Goal: Navigation & Orientation: Find specific page/section

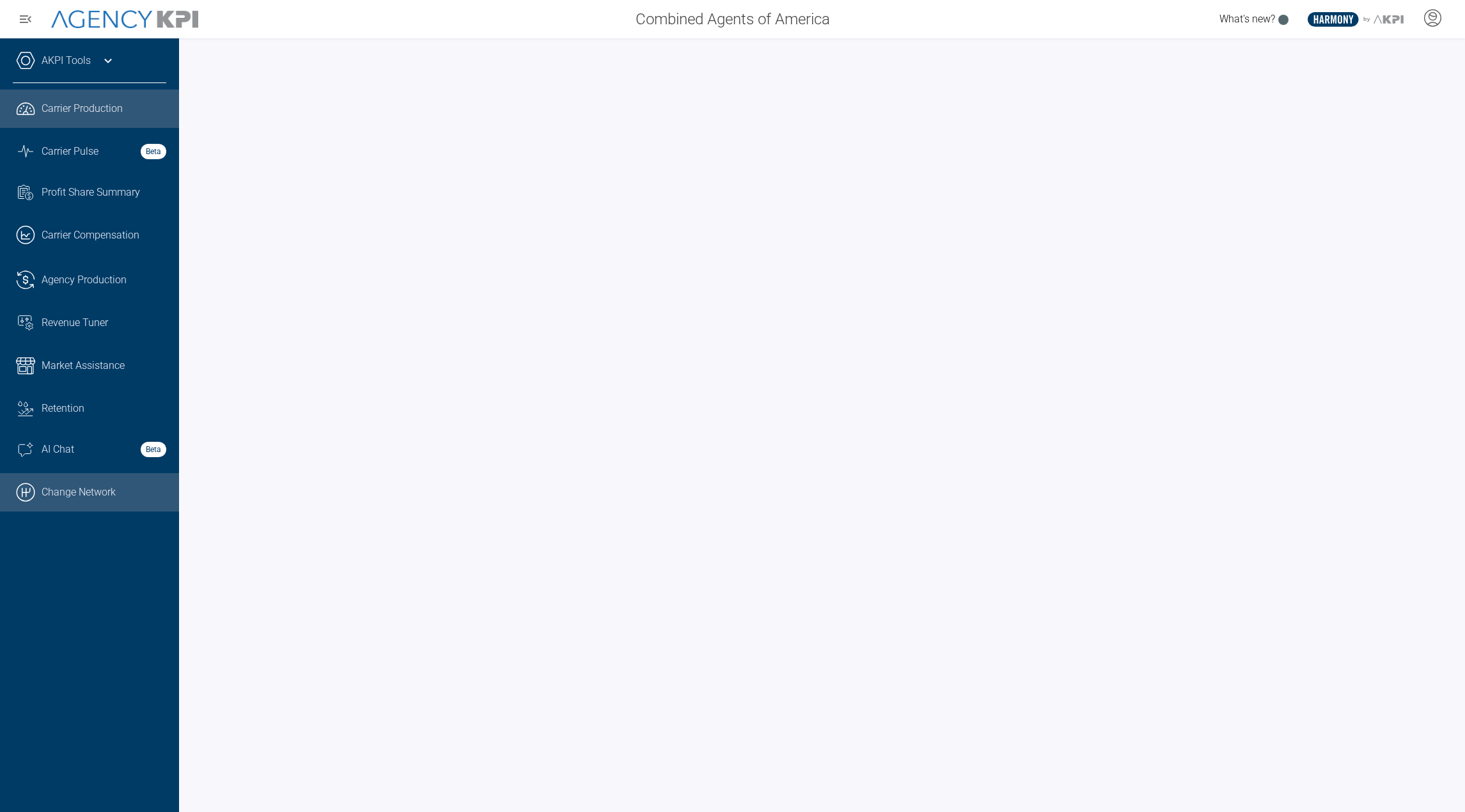
click at [136, 476] on link ".cls-1{fill:none;stroke:#000;stroke-linecap:round;stroke-linejoin:round;stroke-…" at bounding box center [89, 492] width 179 height 39
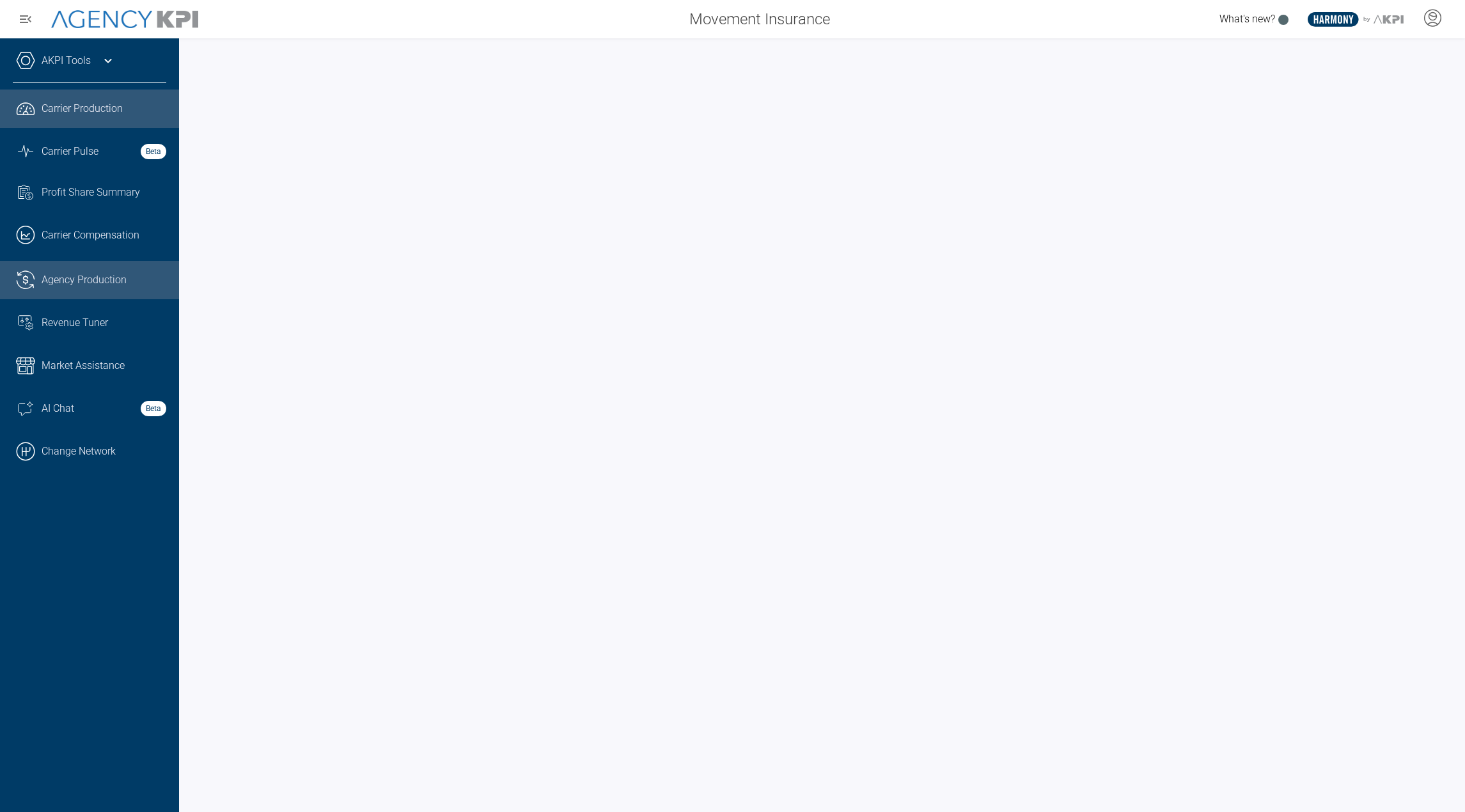
click at [88, 267] on link ".cls-1{fill:none;stroke:#221f20;stroke-linecap:round;stroke-linejoin:round;stro…" at bounding box center [89, 280] width 179 height 39
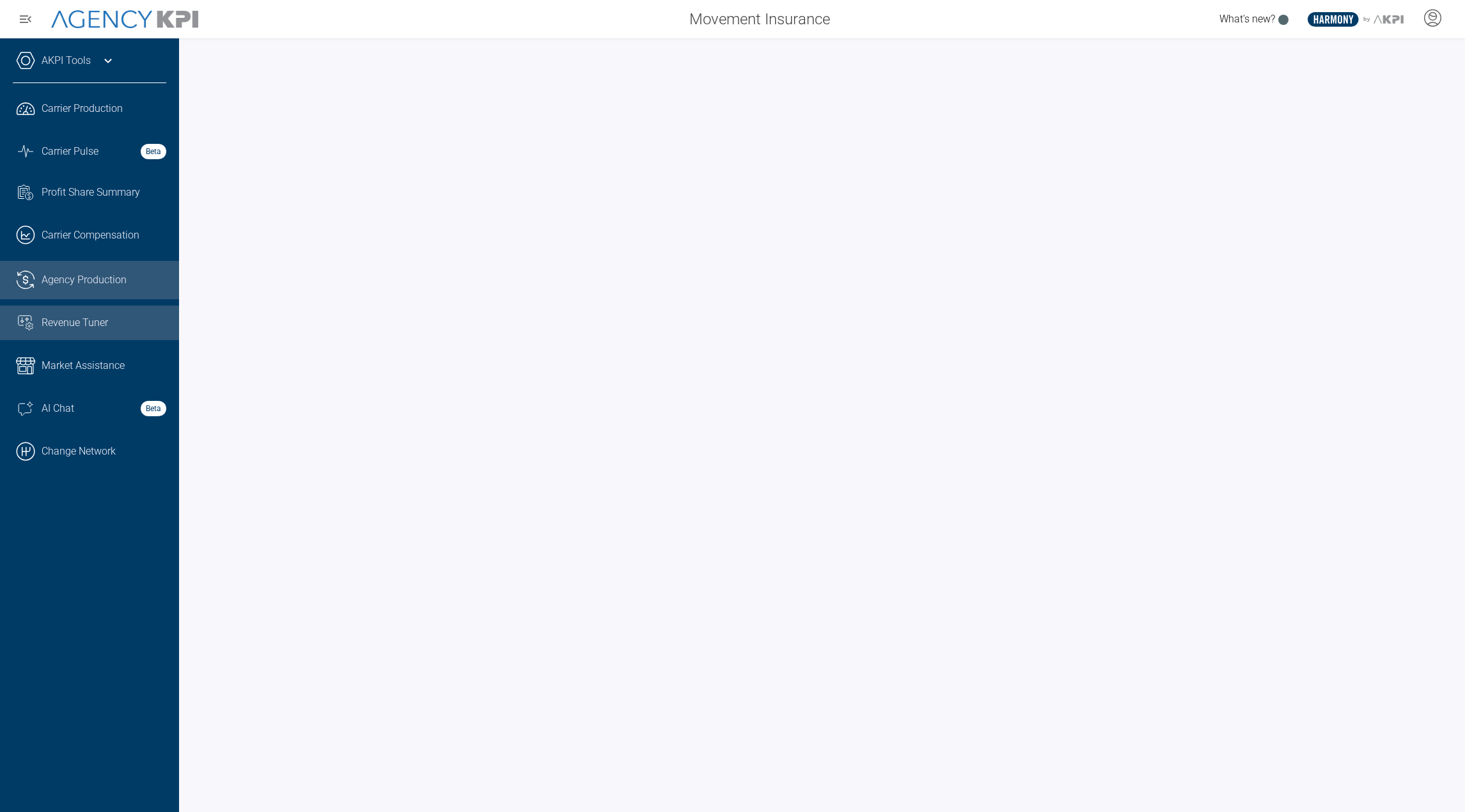
click at [75, 309] on link "Revenue Tuner" at bounding box center [89, 322] width 179 height 34
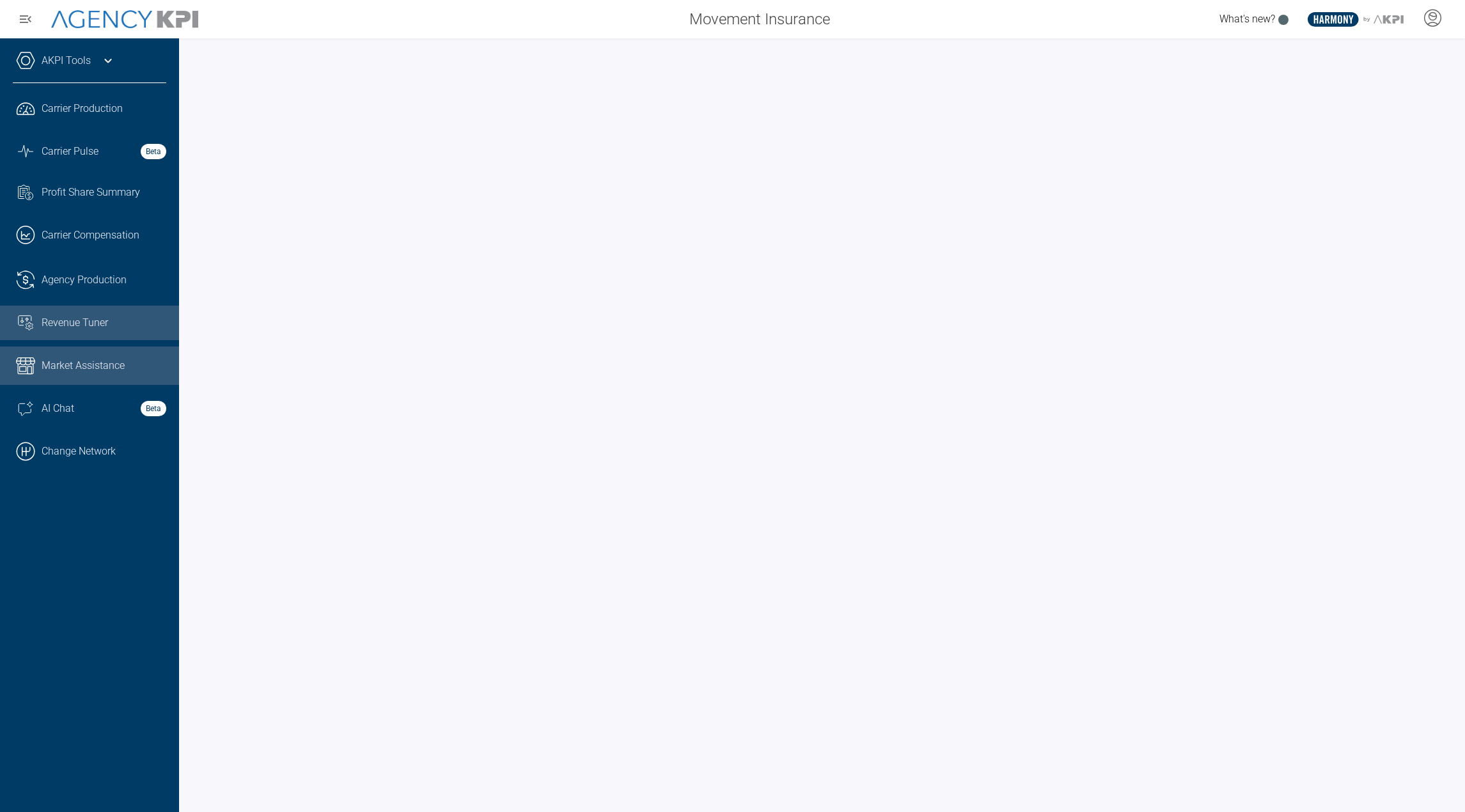
click at [83, 366] on span "Market Assistance" at bounding box center [83, 365] width 83 height 15
click at [1424, 18] on icon at bounding box center [1432, 18] width 17 height 17
click at [1366, 48] on li "Admin Portal" at bounding box center [1381, 53] width 137 height 29
